Goal: Information Seeking & Learning: Check status

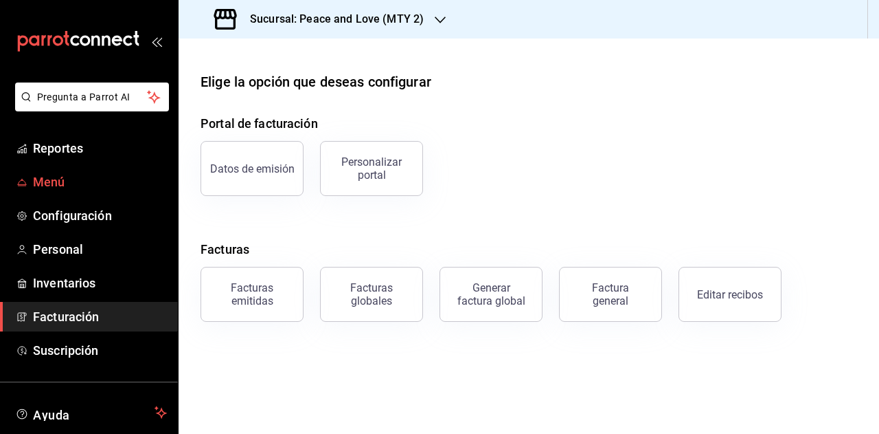
click at [89, 181] on span "Menú" at bounding box center [100, 181] width 134 height 19
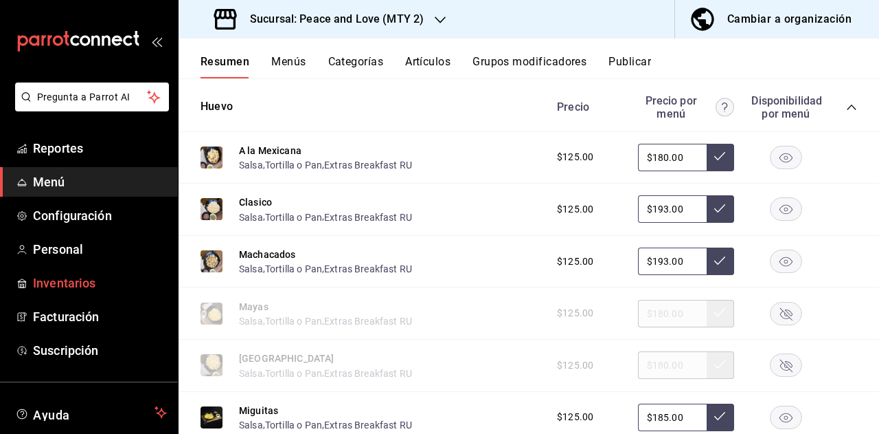
scroll to position [69, 0]
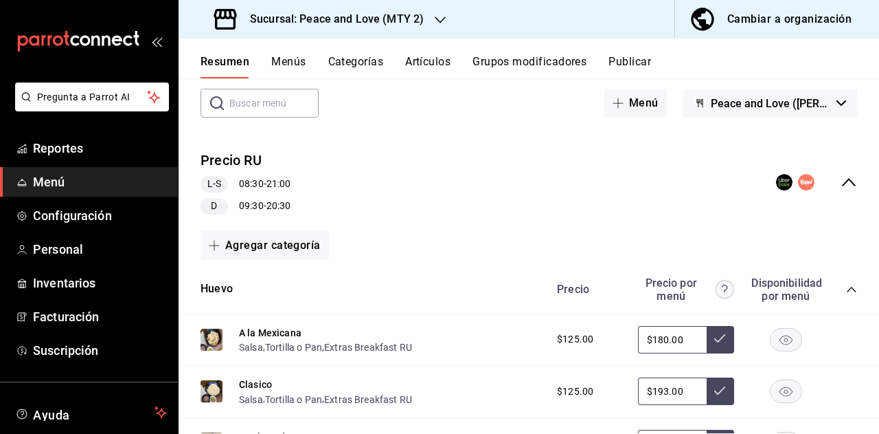
click at [91, 169] on link "Menú" at bounding box center [89, 182] width 178 height 30
click at [91, 152] on span "Reportes" at bounding box center [100, 148] width 134 height 19
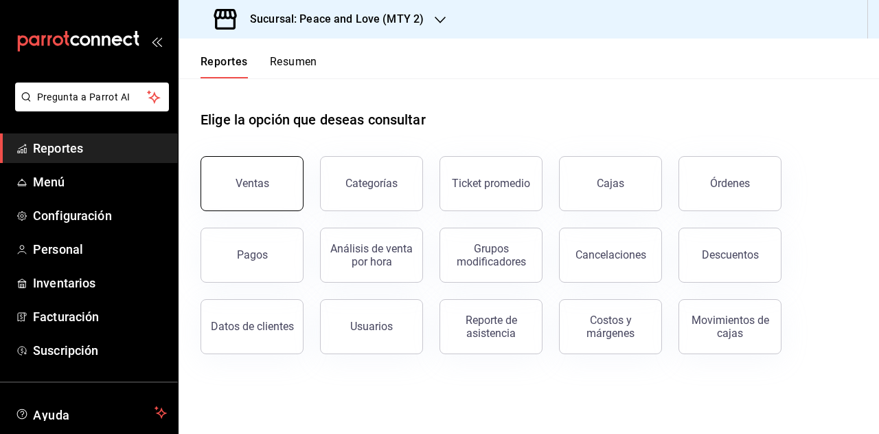
click at [257, 166] on button "Ventas" at bounding box center [252, 183] width 103 height 55
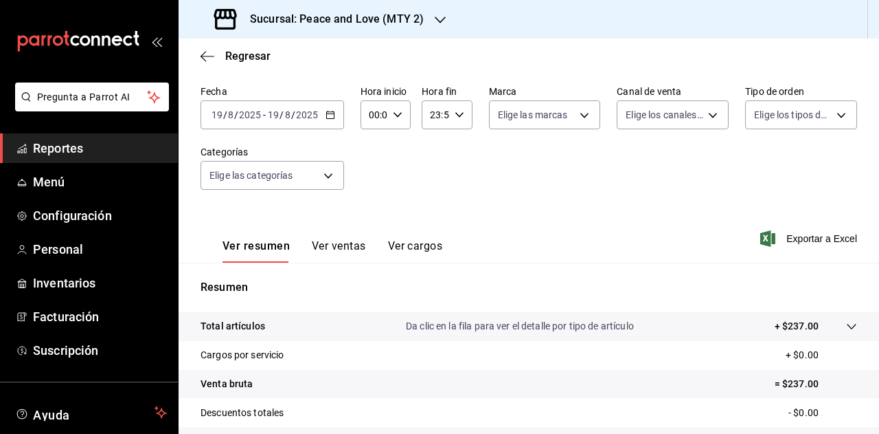
scroll to position [87, 0]
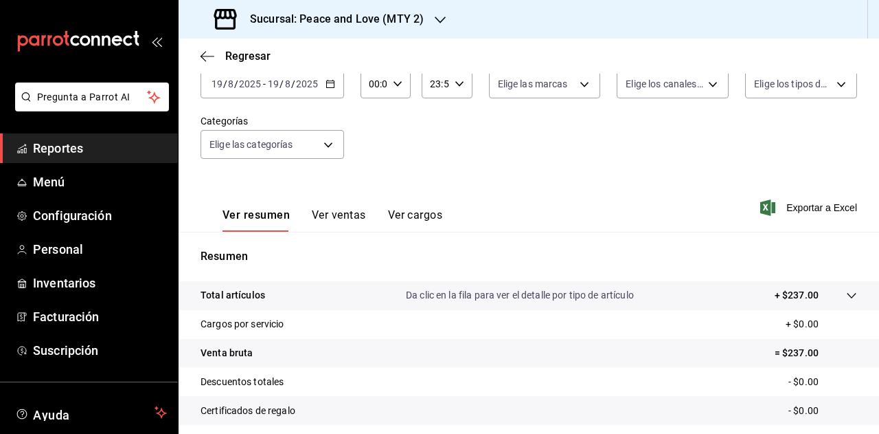
click at [324, 223] on button "Ver ventas" at bounding box center [339, 219] width 54 height 23
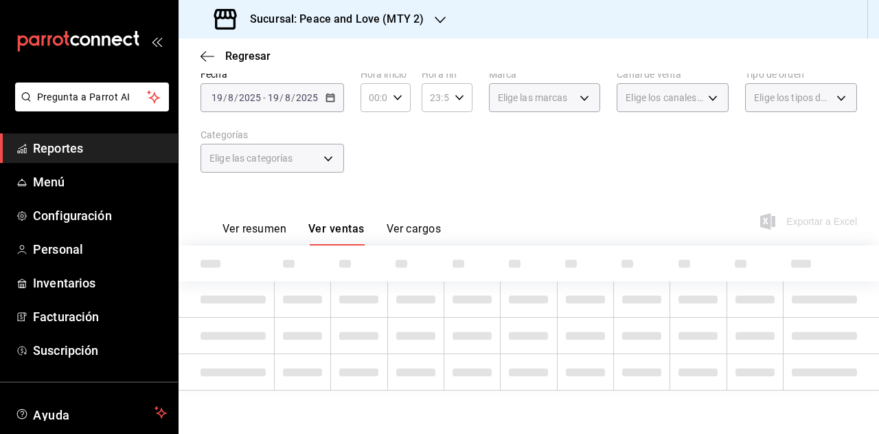
scroll to position [69, 0]
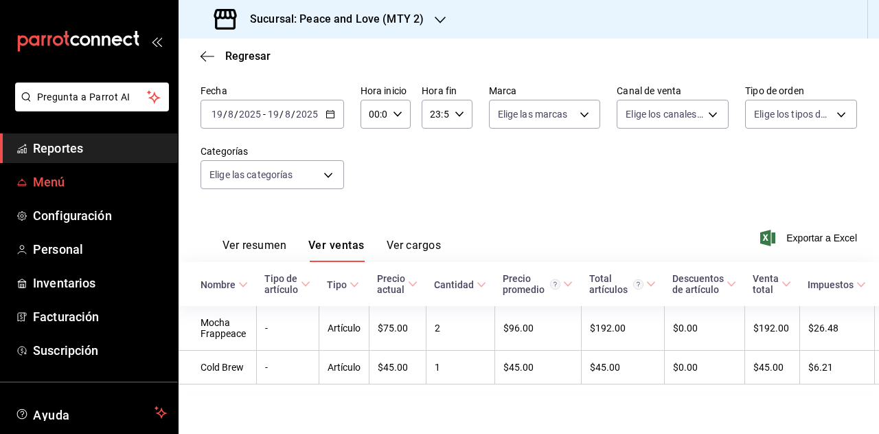
click at [66, 190] on span "Menú" at bounding box center [100, 181] width 134 height 19
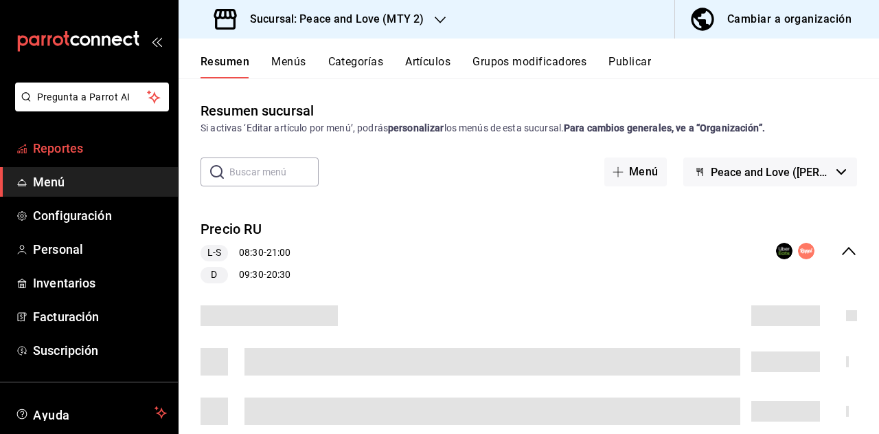
click at [74, 150] on span "Reportes" at bounding box center [100, 148] width 134 height 19
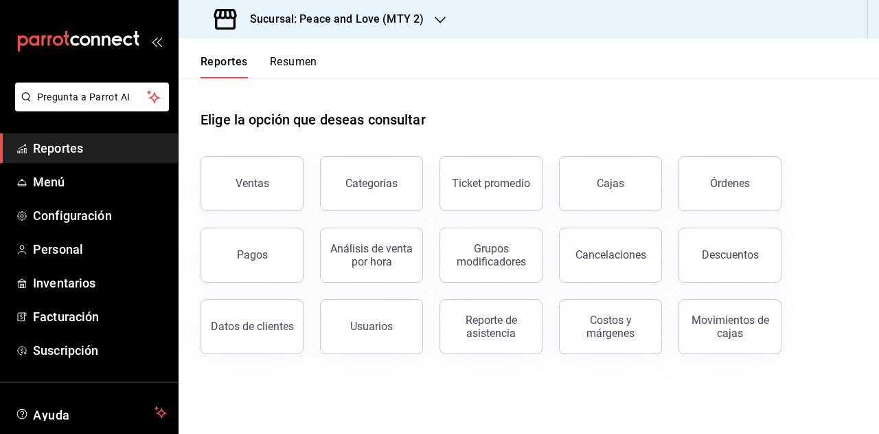
click at [281, 55] on button "Resumen" at bounding box center [293, 66] width 47 height 23
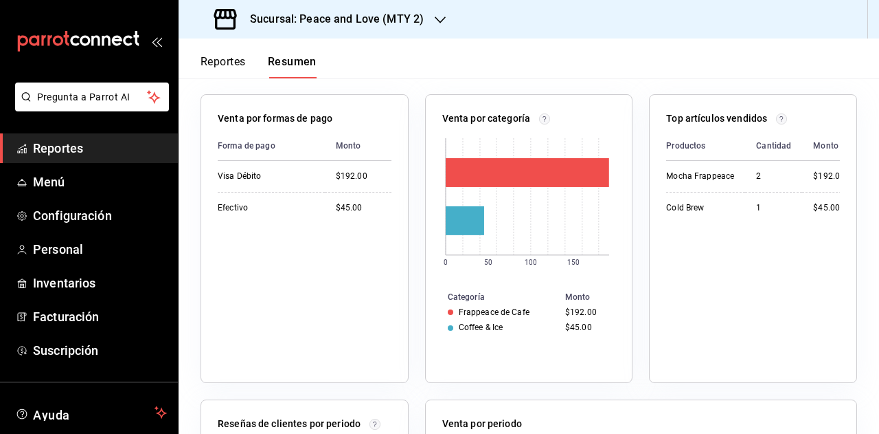
scroll to position [95, 0]
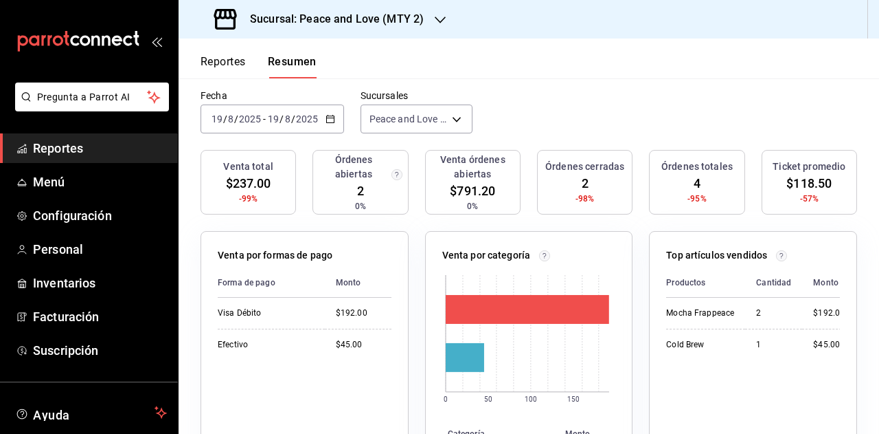
click at [280, 106] on div "[DATE] [DATE] - [DATE] [DATE]" at bounding box center [273, 118] width 144 height 29
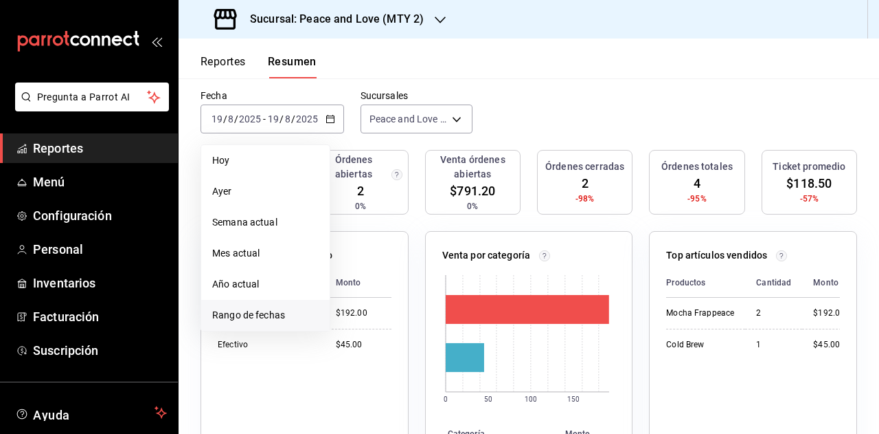
click at [258, 313] on span "Rango de fechas" at bounding box center [265, 315] width 106 height 14
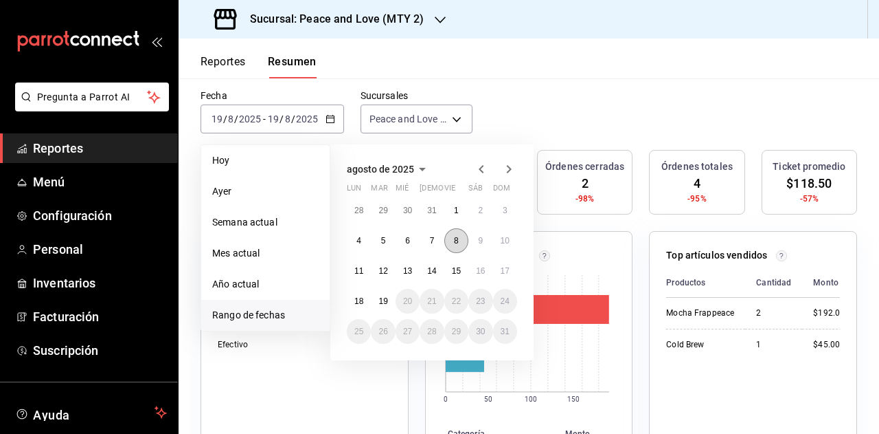
click at [454, 239] on abbr "8" at bounding box center [456, 241] width 5 height 10
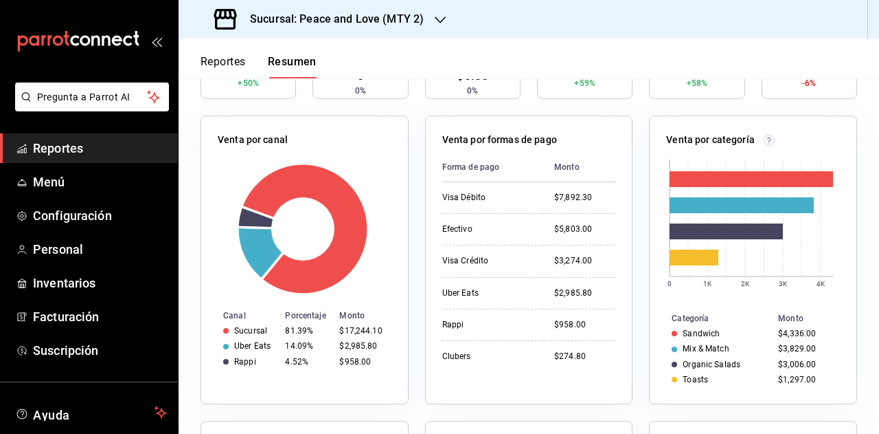
scroll to position [232, 0]
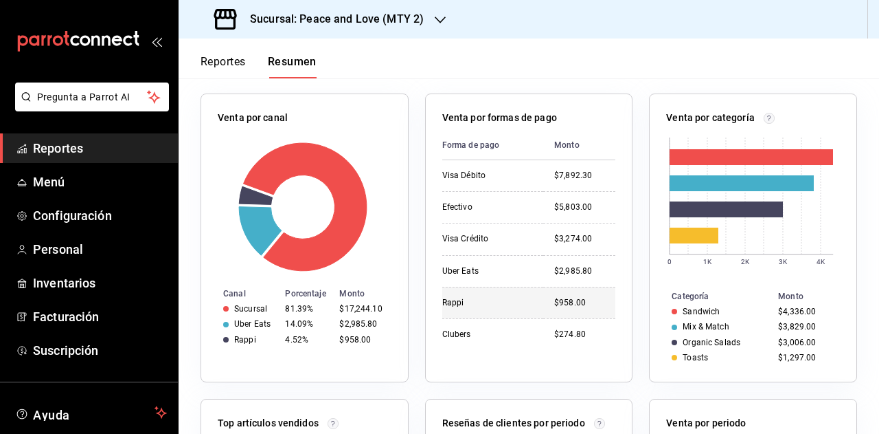
click at [560, 305] on div "$958.00" at bounding box center [584, 303] width 61 height 12
click at [560, 306] on div "$958.00" at bounding box center [584, 303] width 61 height 12
click at [525, 117] on p "Venta por formas de pago" at bounding box center [499, 118] width 115 height 14
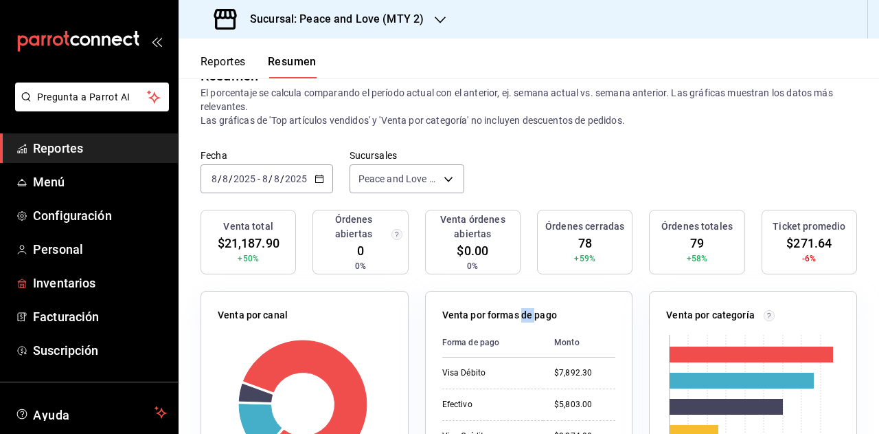
scroll to position [0, 0]
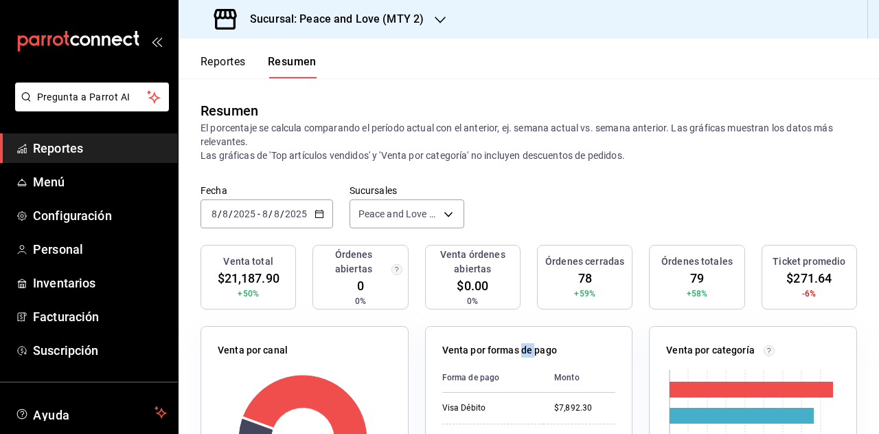
click at [225, 58] on button "Reportes" at bounding box center [223, 66] width 45 height 23
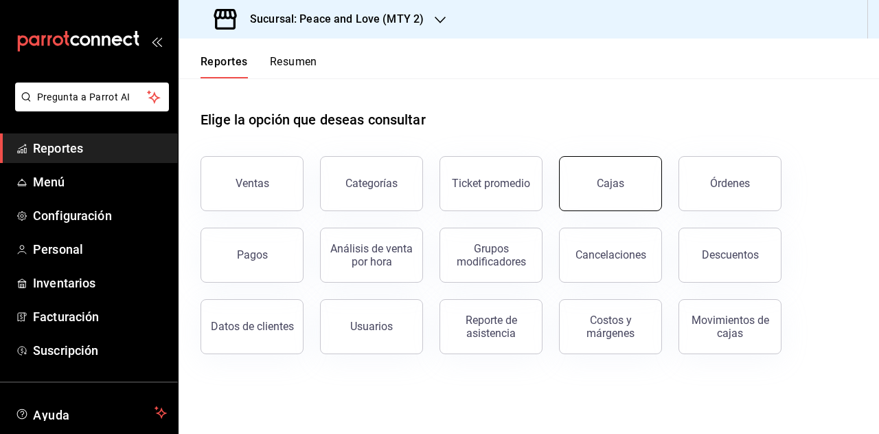
click at [598, 177] on button "Cajas" at bounding box center [610, 183] width 103 height 55
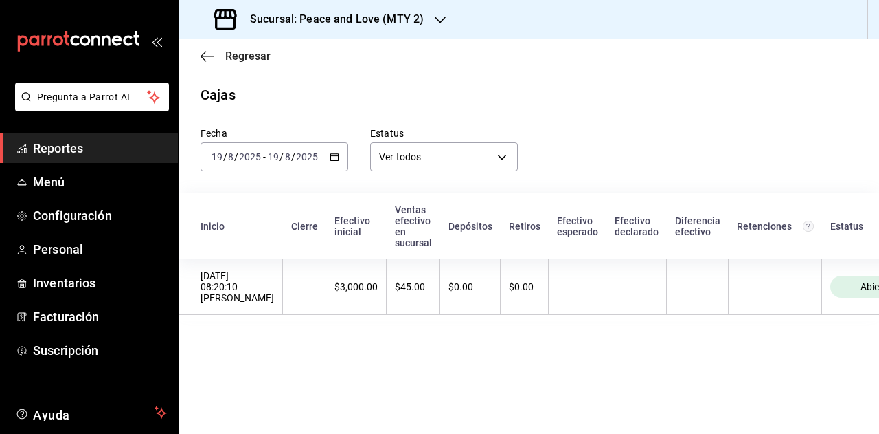
click at [206, 57] on icon "button" at bounding box center [208, 56] width 14 height 12
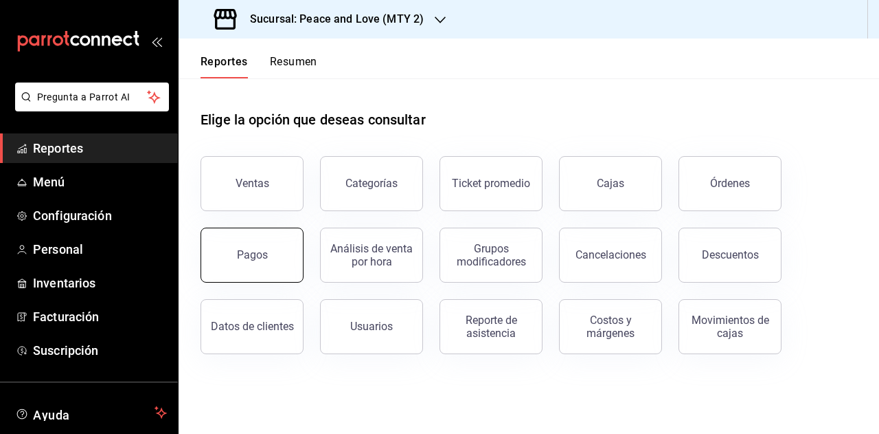
click at [268, 265] on button "Pagos" at bounding box center [252, 254] width 103 height 55
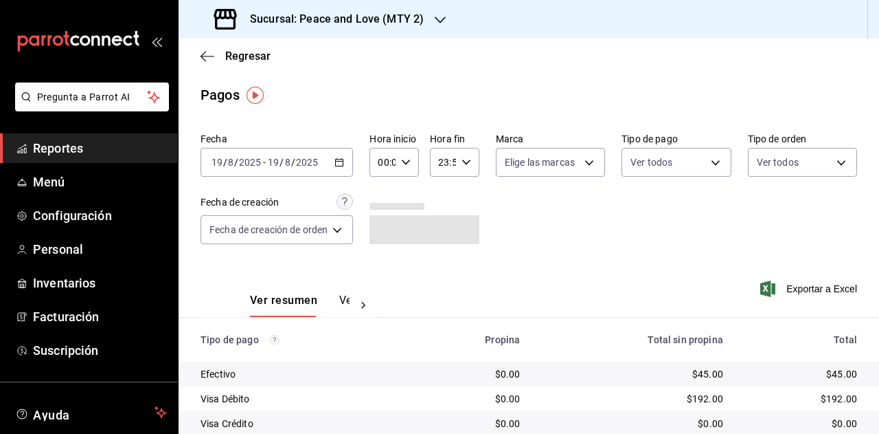
click at [339, 155] on div "[DATE] [DATE] - [DATE] [DATE]" at bounding box center [277, 162] width 153 height 29
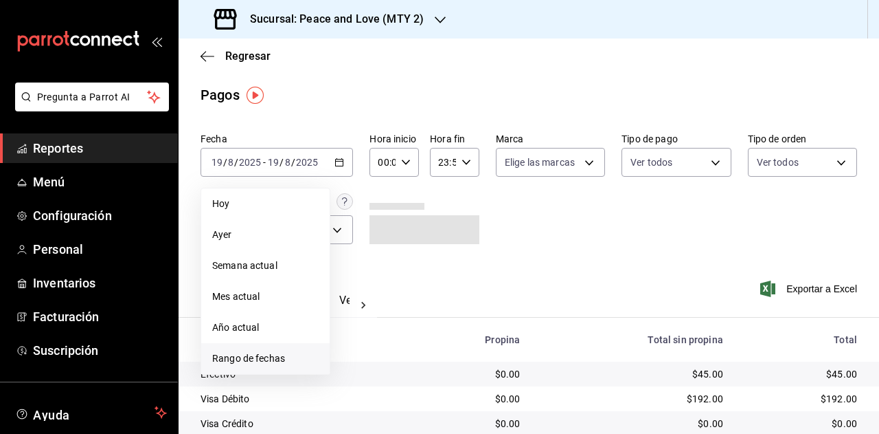
click at [275, 355] on span "Rango de fechas" at bounding box center [265, 358] width 106 height 14
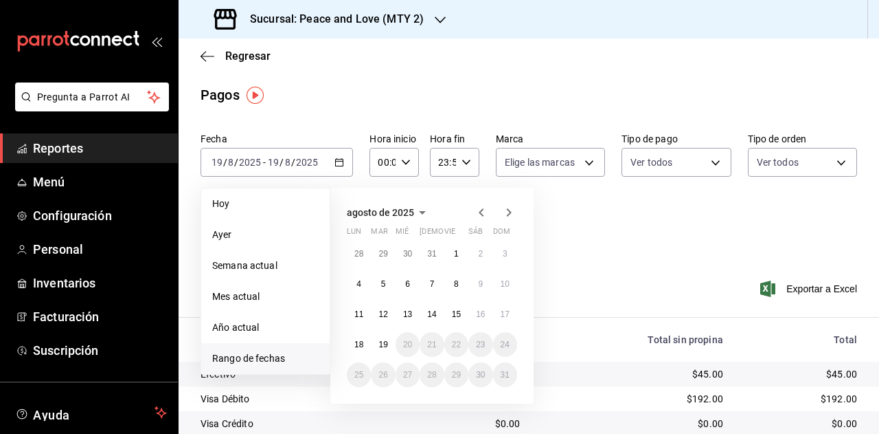
click at [461, 277] on button "8" at bounding box center [457, 283] width 24 height 25
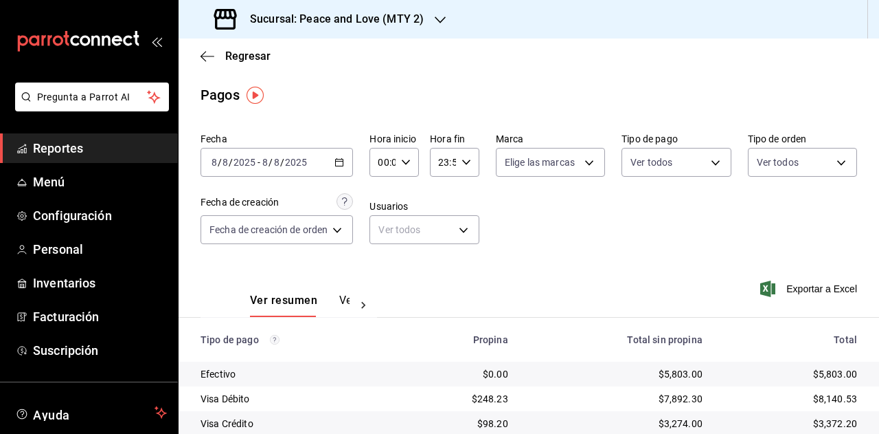
click at [579, 244] on div "Fecha [DATE] [DATE] - [DATE] [DATE] Hora inicio 00:00 Hora inicio Hora fin 23:5…" at bounding box center [529, 193] width 657 height 133
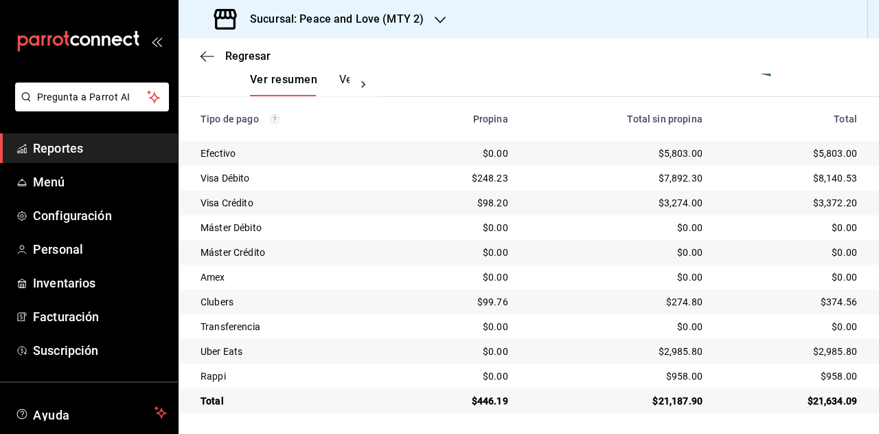
scroll to position [222, 0]
click at [572, 249] on div "$0.00" at bounding box center [616, 251] width 172 height 14
